Goal: Find specific page/section: Find specific page/section

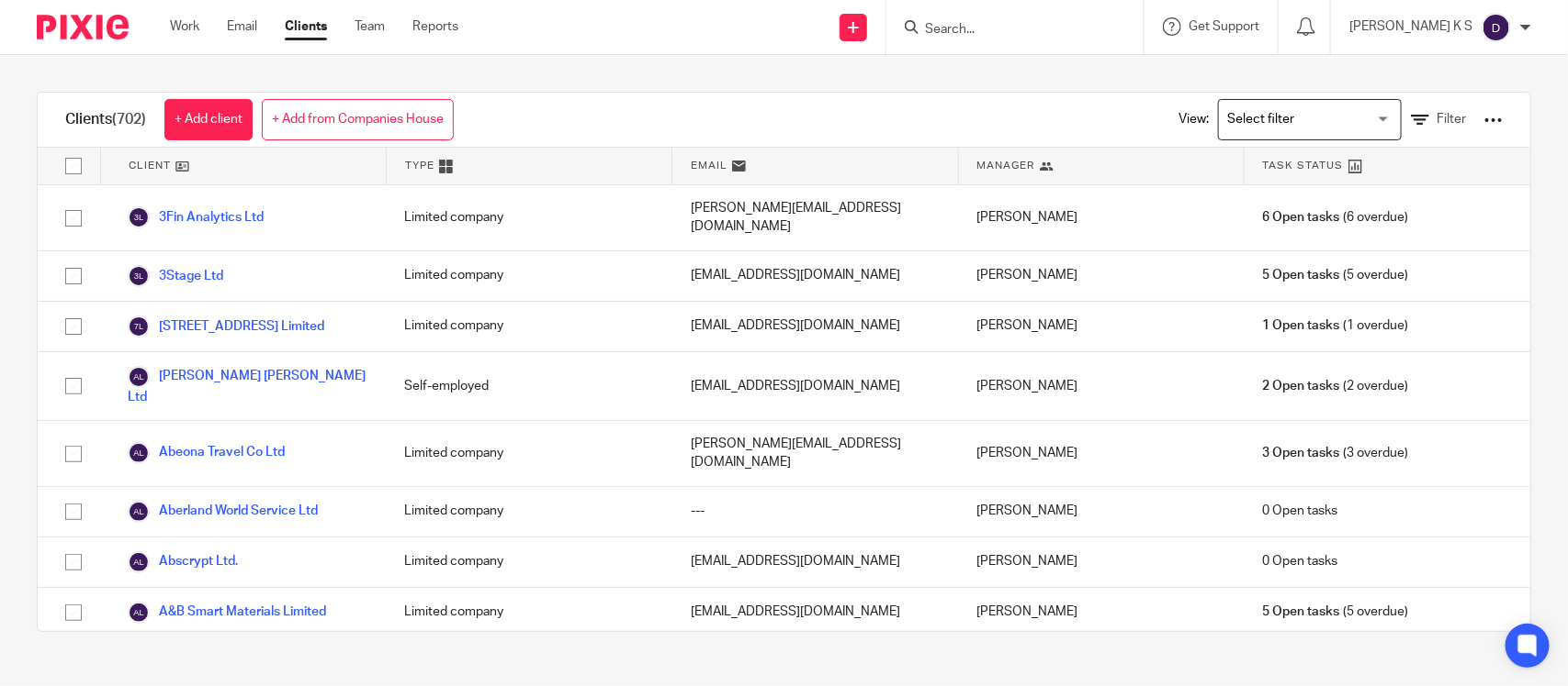
click at [1008, 23] on input "Search" at bounding box center [1006, 30] width 165 height 17
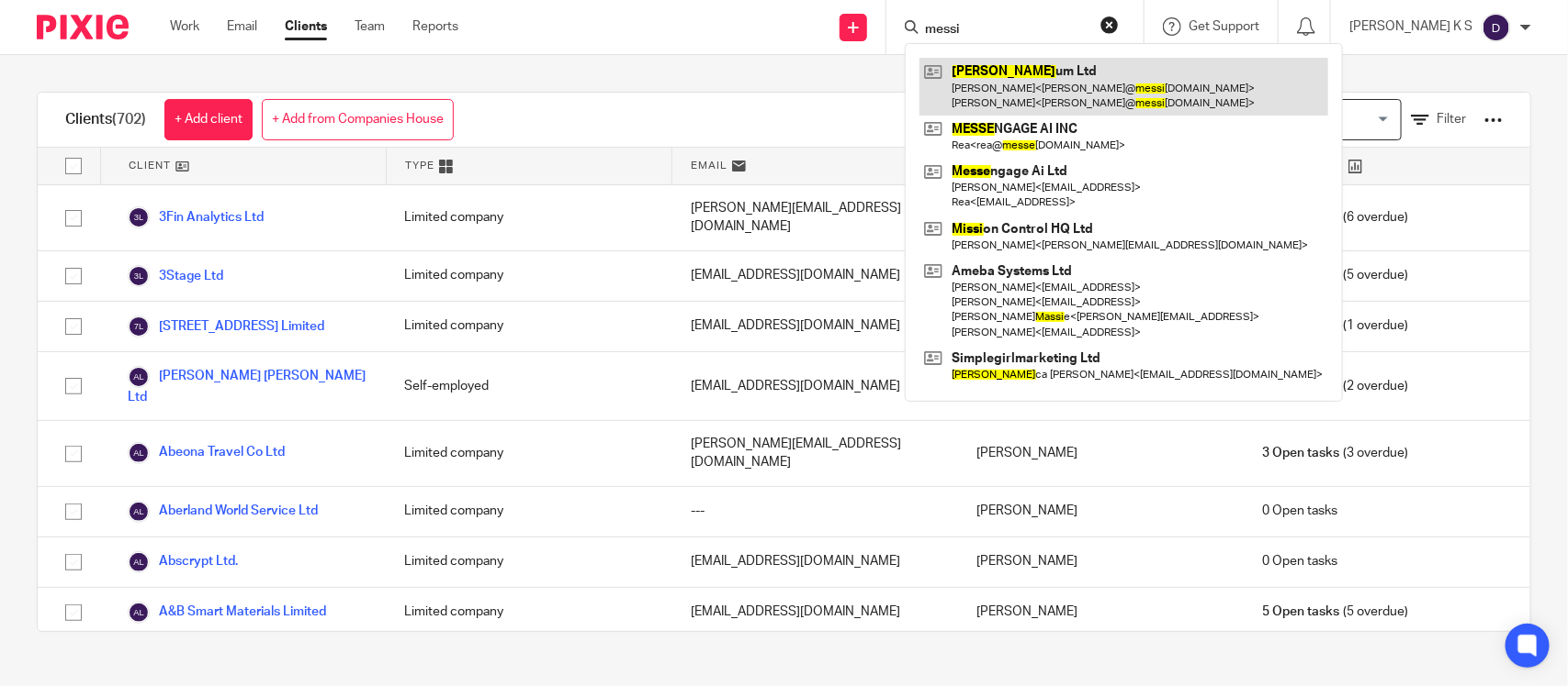
type input "messi"
click at [1058, 75] on link at bounding box center [1123, 86] width 409 height 57
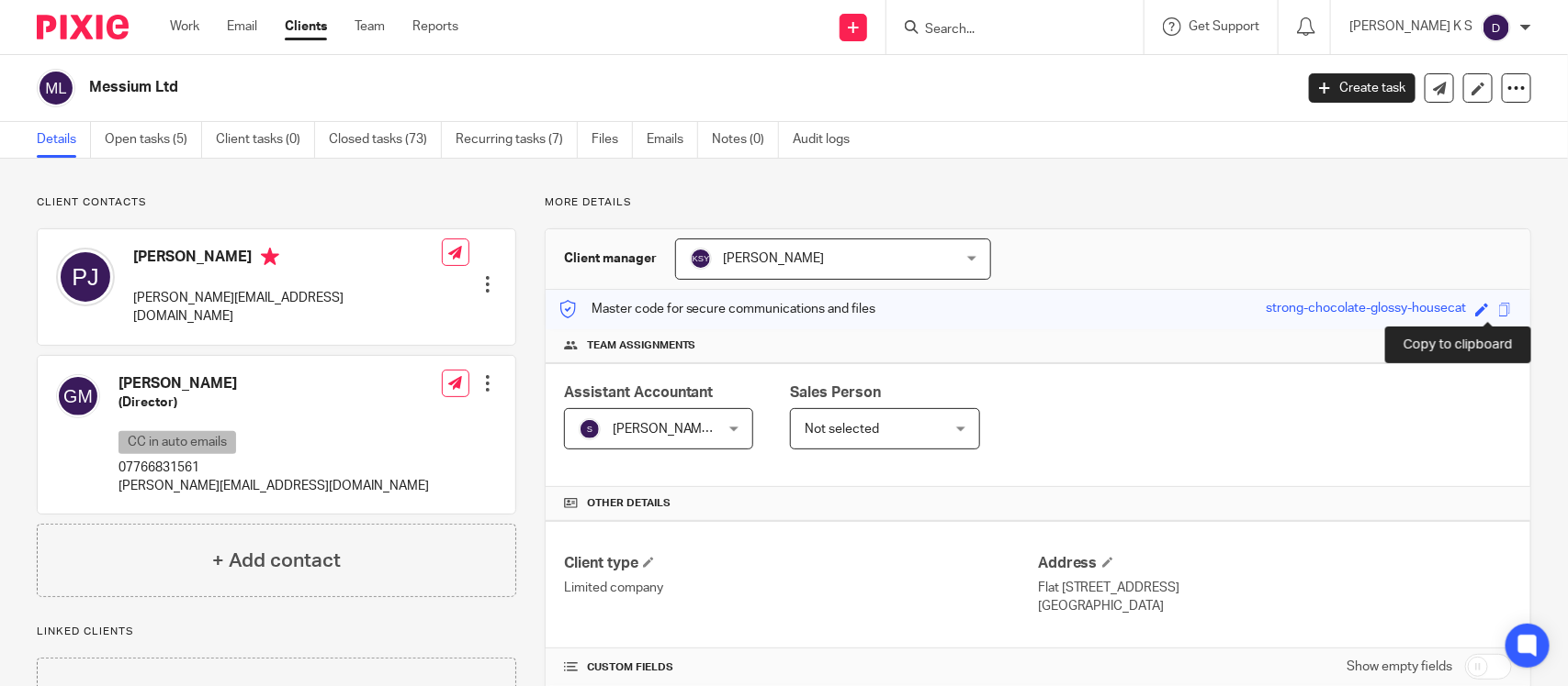
click at [1497, 309] on span at bounding box center [1504, 310] width 14 height 14
